Goal: Task Accomplishment & Management: Use online tool/utility

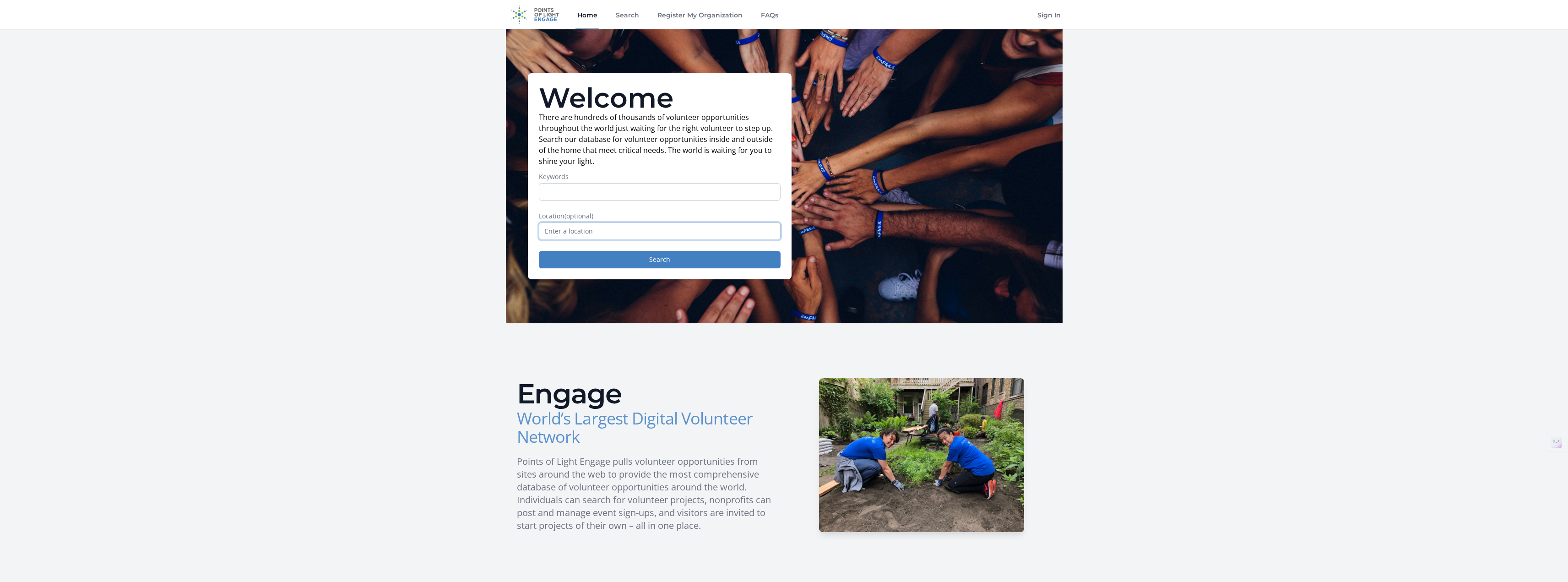
click at [611, 226] on input "text" at bounding box center [659, 231] width 242 height 17
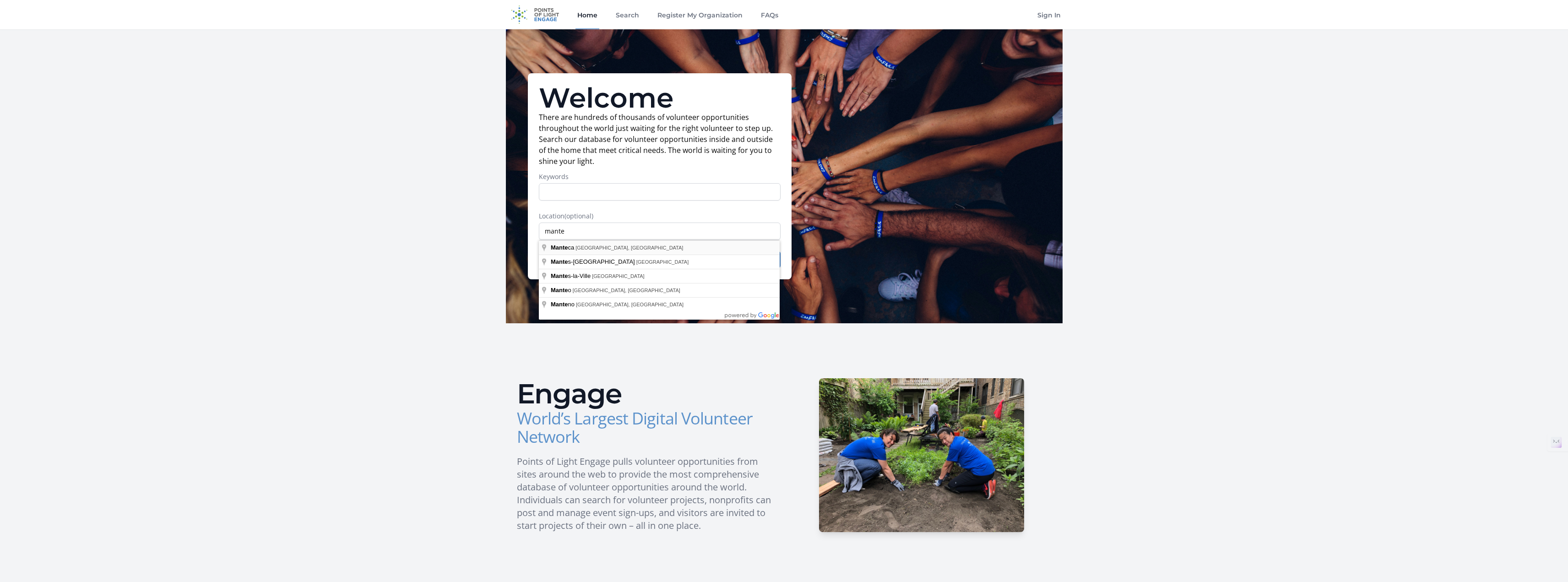
type input "Manteca, [GEOGRAPHIC_DATA], [GEOGRAPHIC_DATA]"
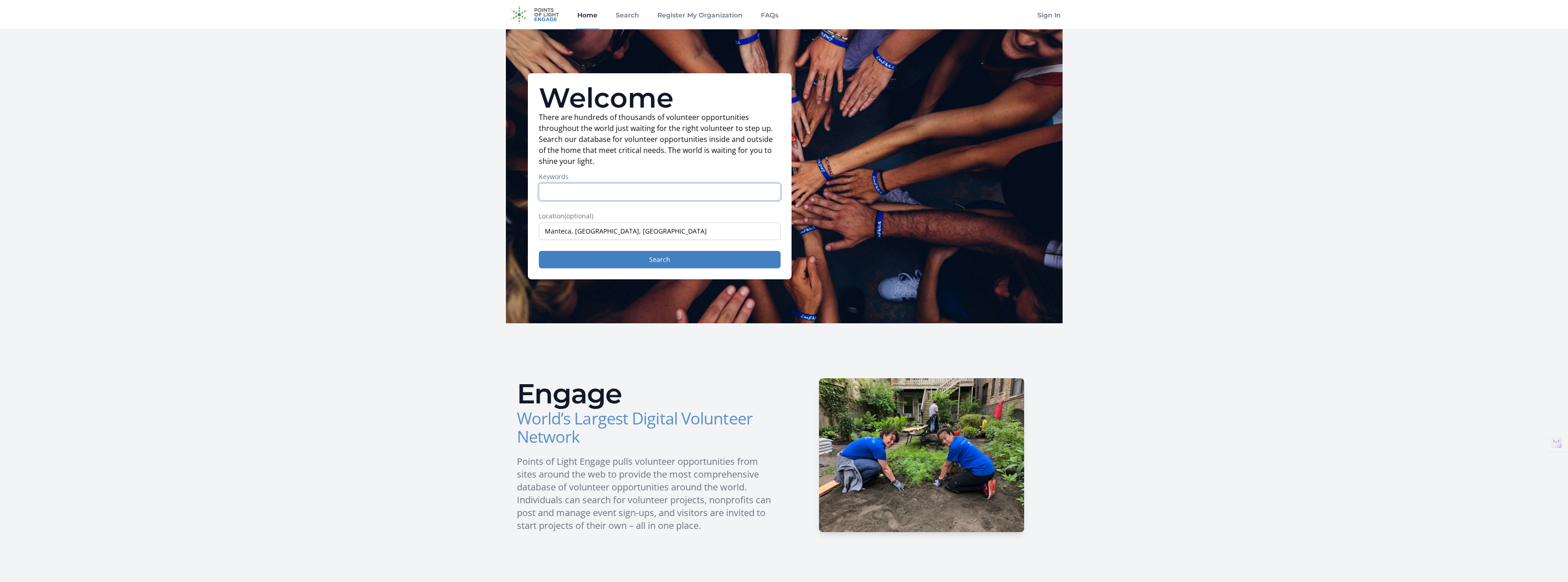
click at [584, 187] on input "Keywords" at bounding box center [659, 191] width 242 height 17
click at [618, 256] on button "Search" at bounding box center [659, 259] width 242 height 17
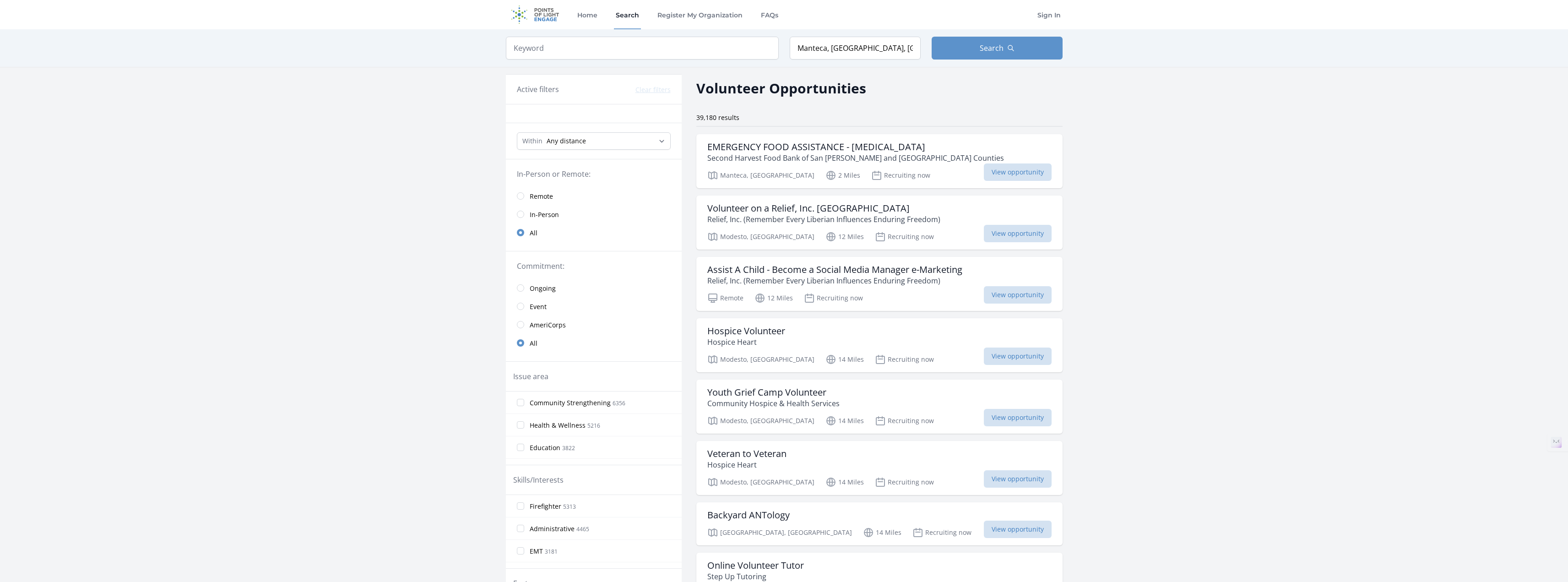
click at [534, 194] on span "Remote" at bounding box center [541, 196] width 24 height 9
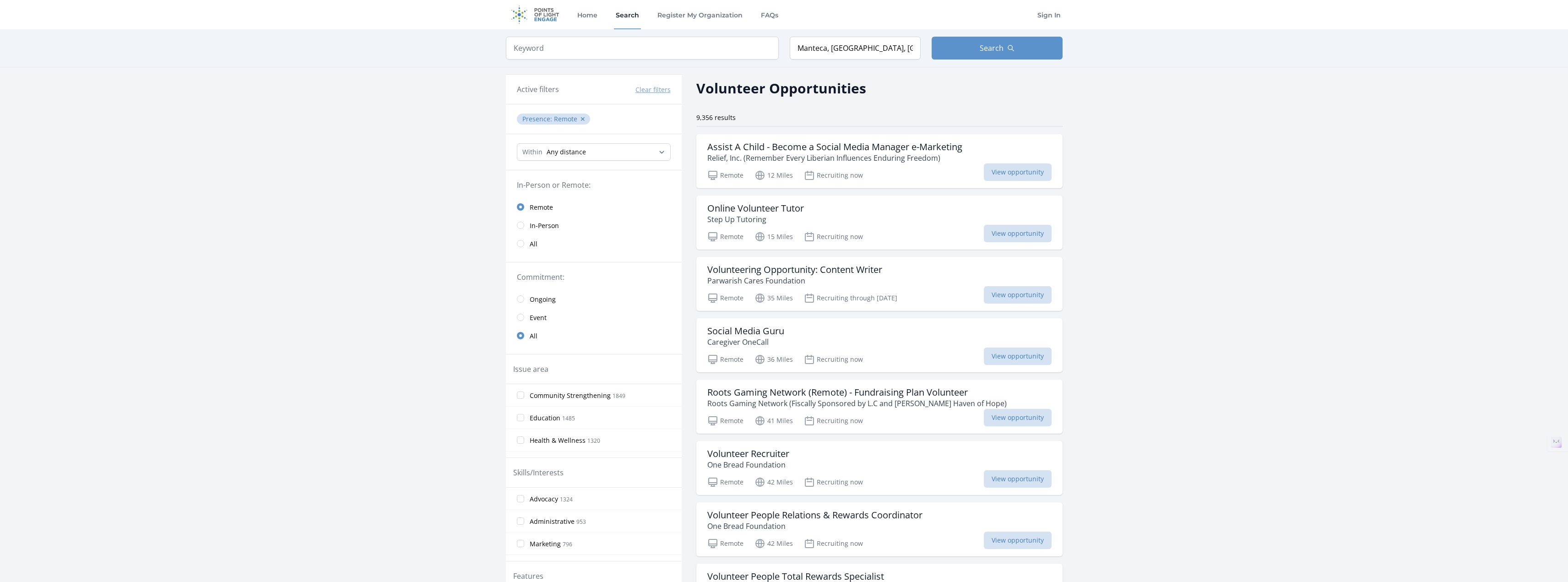
click at [534, 227] on span "In-Person" at bounding box center [544, 226] width 29 height 9
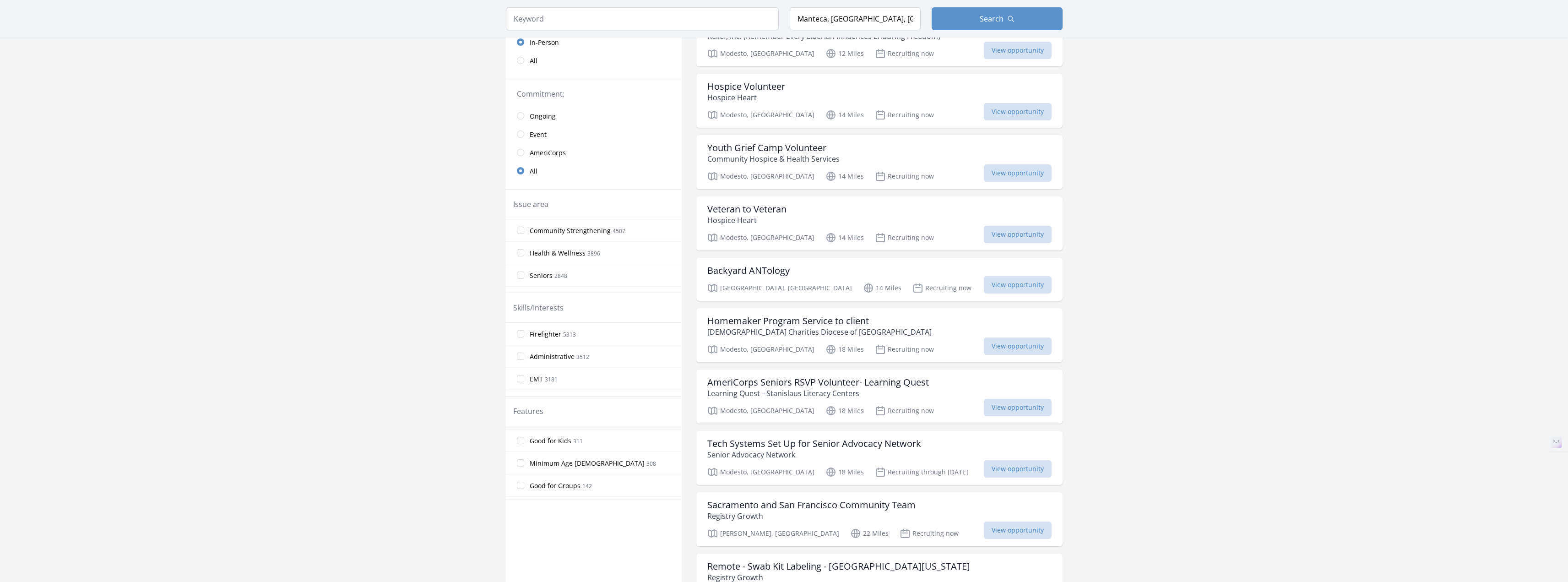
scroll to position [200, 0]
click at [567, 461] on span "Good for Teens" at bounding box center [553, 462] width 47 height 9
click at [524, 461] on input "Good for Teens 128" at bounding box center [520, 462] width 7 height 7
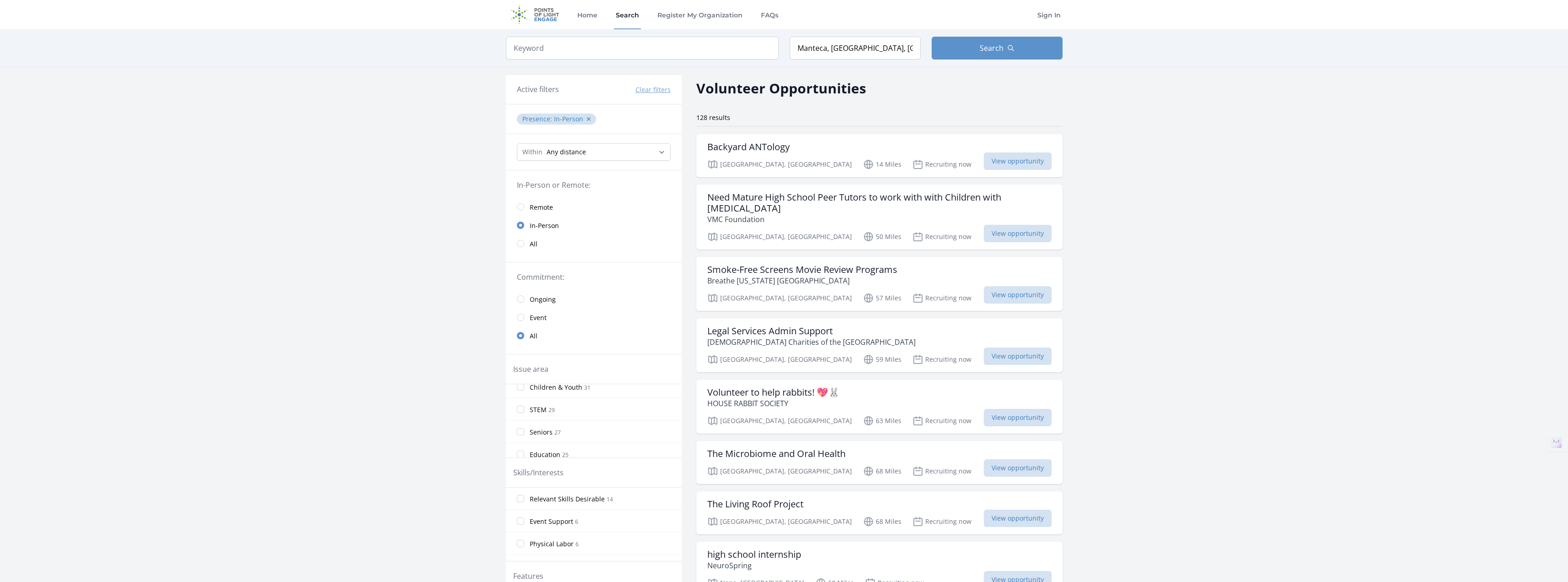
scroll to position [0, 0]
click at [599, 153] on select "Any distance , 5 Miles , 20 Miles , 50 Miles , 100 Miles" at bounding box center [593, 152] width 154 height 17
select select "32186"
click at [517, 143] on select "Any distance , 5 Miles , 20 Miles , 50 Miles , 100 Miles" at bounding box center [593, 152] width 154 height 17
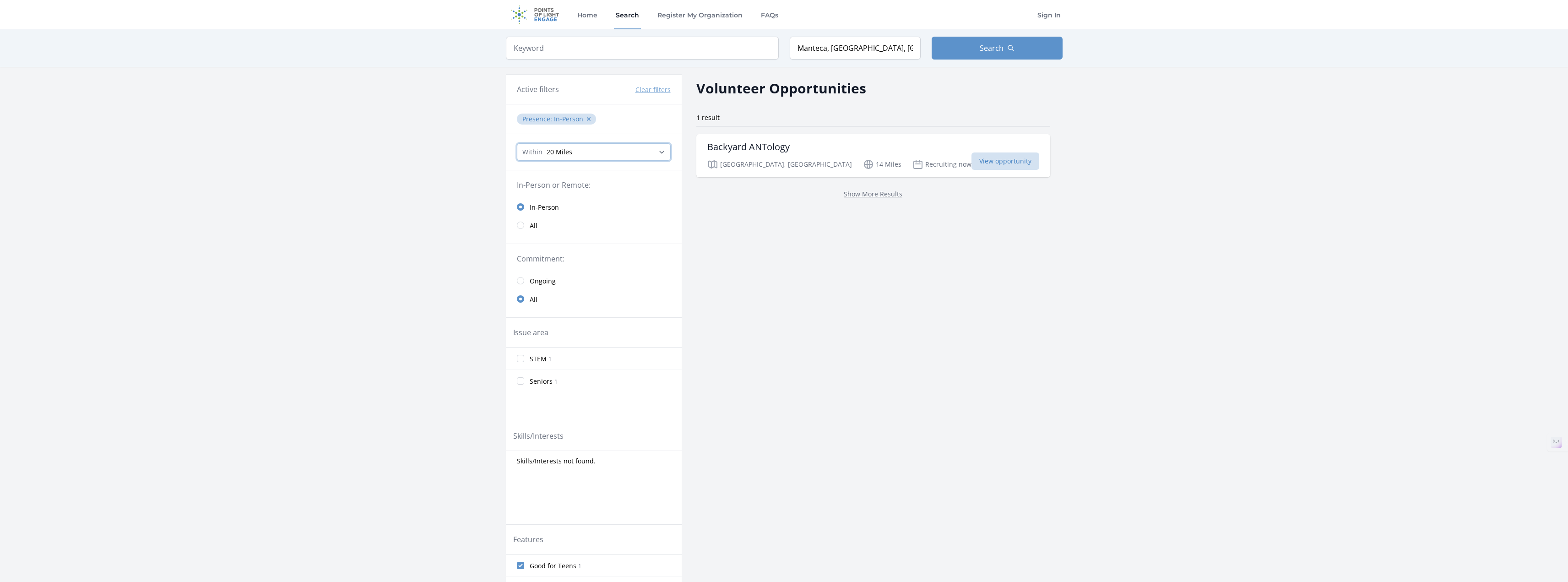
click at [580, 153] on select "Any distance , 5 Miles , 20 Miles , 50 Miles , 100 Miles" at bounding box center [593, 152] width 154 height 17
select select "80467"
click at [517, 143] on select "Any distance , 5 Miles , 20 Miles , 50 Miles , 100 Miles" at bounding box center [593, 152] width 154 height 17
